Goal: Use online tool/utility: Utilize a website feature to perform a specific function

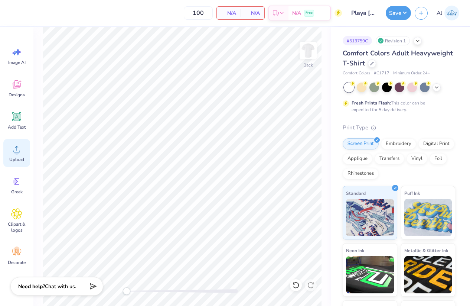
click at [15, 148] on icon at bounding box center [16, 148] width 11 height 11
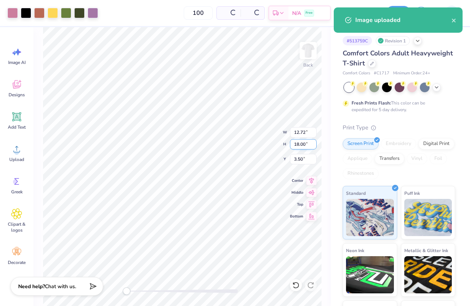
click at [297, 145] on input "18.00" at bounding box center [303, 144] width 27 height 10
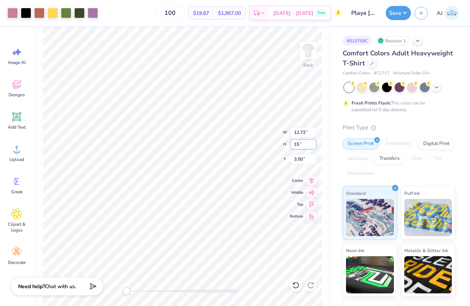
type input "15"
click at [299, 161] on input "2.67" at bounding box center [303, 159] width 27 height 10
type input "3"
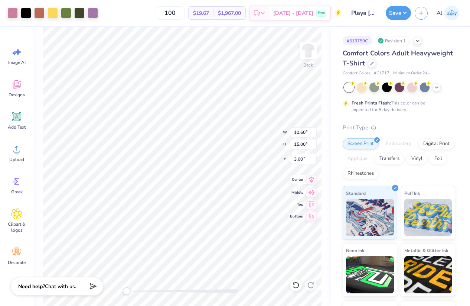
click at [310, 180] on icon at bounding box center [311, 179] width 10 height 9
click at [404, 10] on button "Save" at bounding box center [398, 12] width 25 height 14
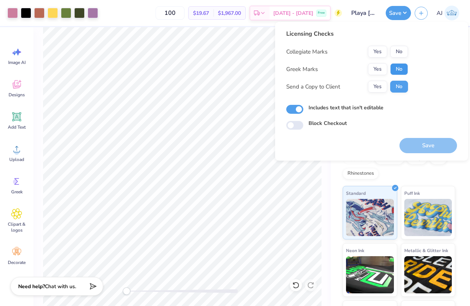
click at [394, 67] on button "No" at bounding box center [399, 69] width 18 height 12
click at [395, 46] on button "No" at bounding box center [399, 52] width 18 height 12
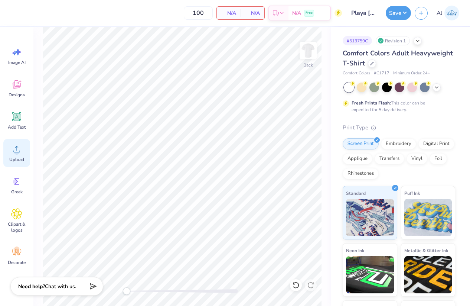
click at [20, 143] on div "Upload" at bounding box center [16, 153] width 27 height 28
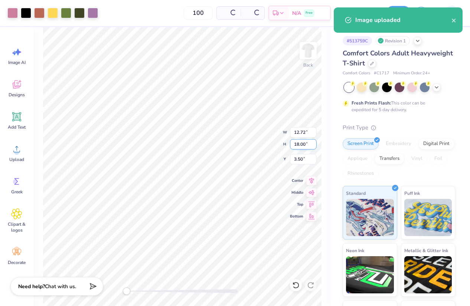
click at [300, 143] on input "18.00" at bounding box center [303, 144] width 27 height 10
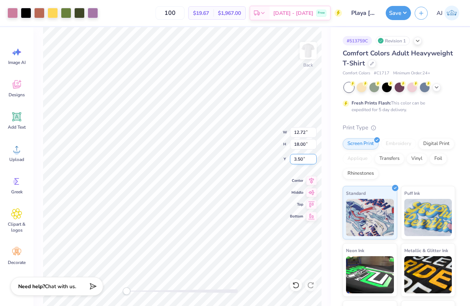
click at [294, 155] on input "3.50" at bounding box center [303, 159] width 27 height 10
type input "3"
click at [312, 178] on icon at bounding box center [311, 179] width 5 height 6
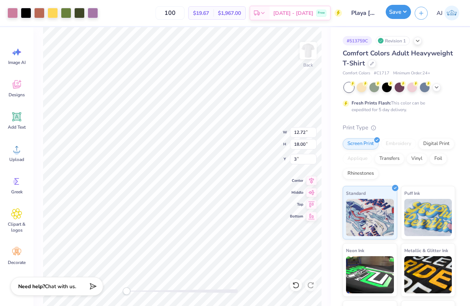
click at [404, 10] on button "Save" at bounding box center [398, 12] width 25 height 14
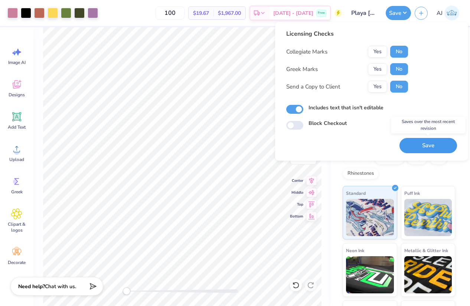
click at [424, 143] on button "Save" at bounding box center [429, 145] width 58 height 15
